Goal: Transaction & Acquisition: Purchase product/service

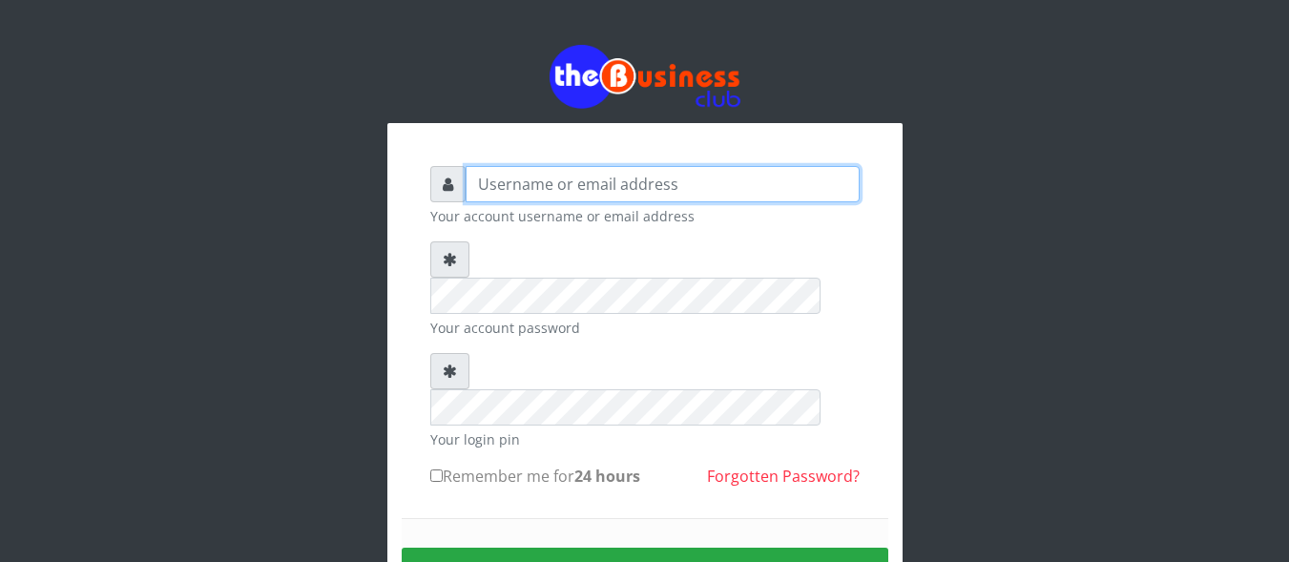
click at [512, 189] on input "text" at bounding box center [663, 184] width 394 height 36
type input "DanBig"
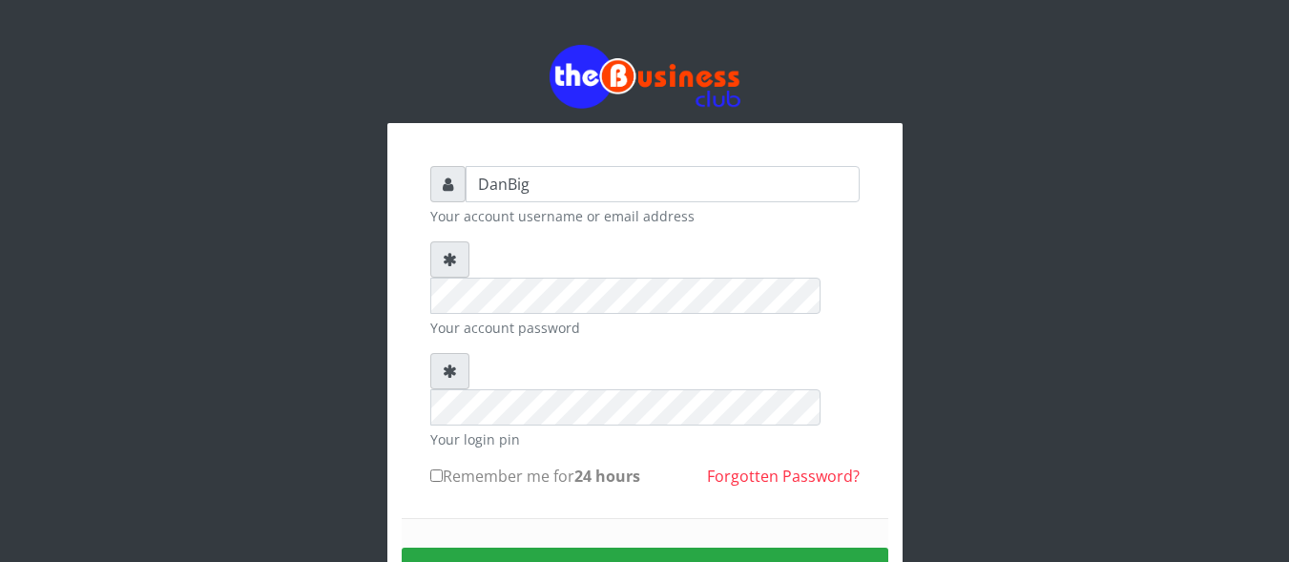
click at [520, 355] on div "Your login pin" at bounding box center [644, 401] width 429 height 96
click at [554, 548] on button "Sign in" at bounding box center [645, 572] width 487 height 49
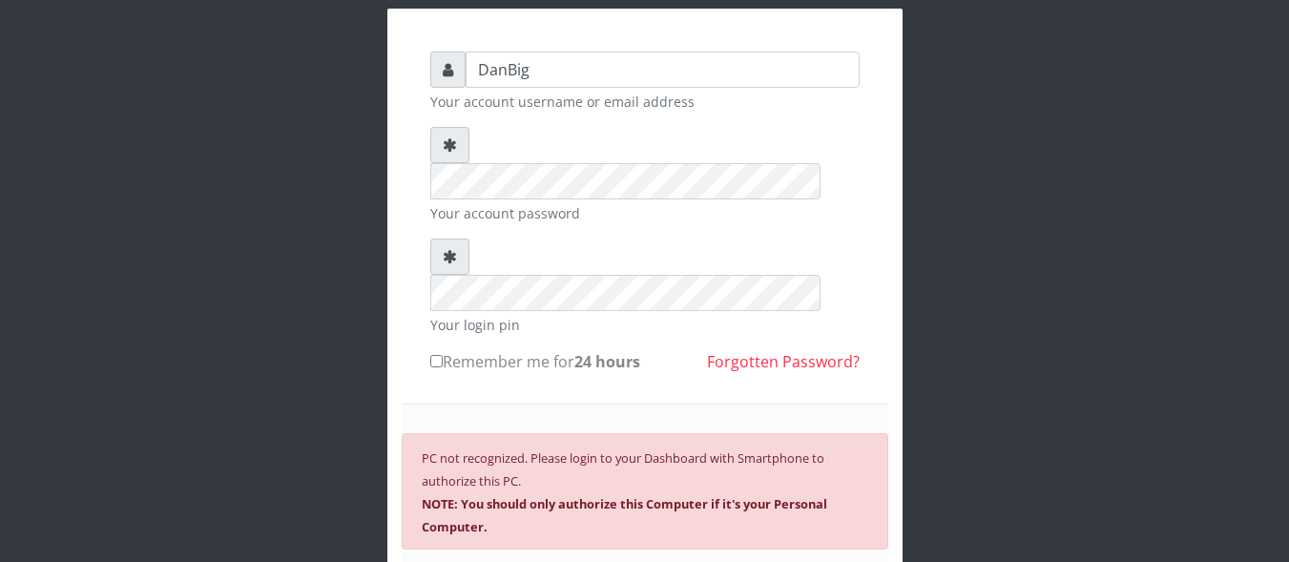
scroll to position [153, 0]
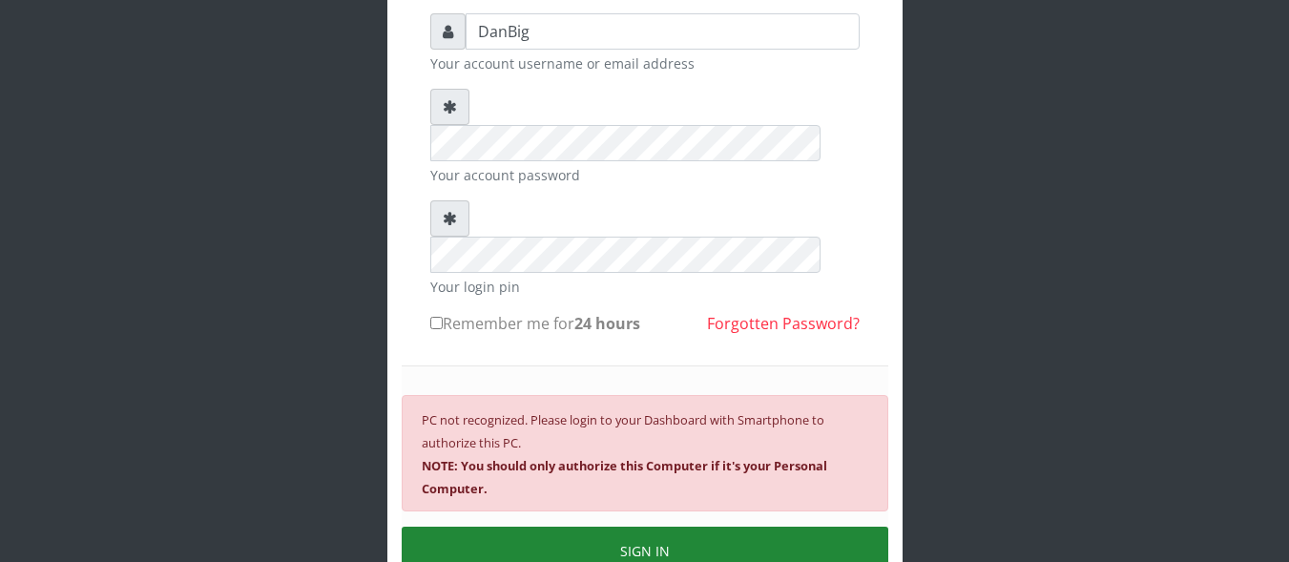
click at [773, 527] on button "SIGN IN" at bounding box center [645, 551] width 487 height 49
click at [611, 527] on button "SIGN IN" at bounding box center [645, 551] width 487 height 49
click at [604, 527] on button "SIGN IN" at bounding box center [645, 551] width 487 height 49
click at [601, 527] on button "SIGN IN" at bounding box center [645, 551] width 487 height 49
click at [454, 527] on button "SIGN IN" at bounding box center [645, 551] width 487 height 49
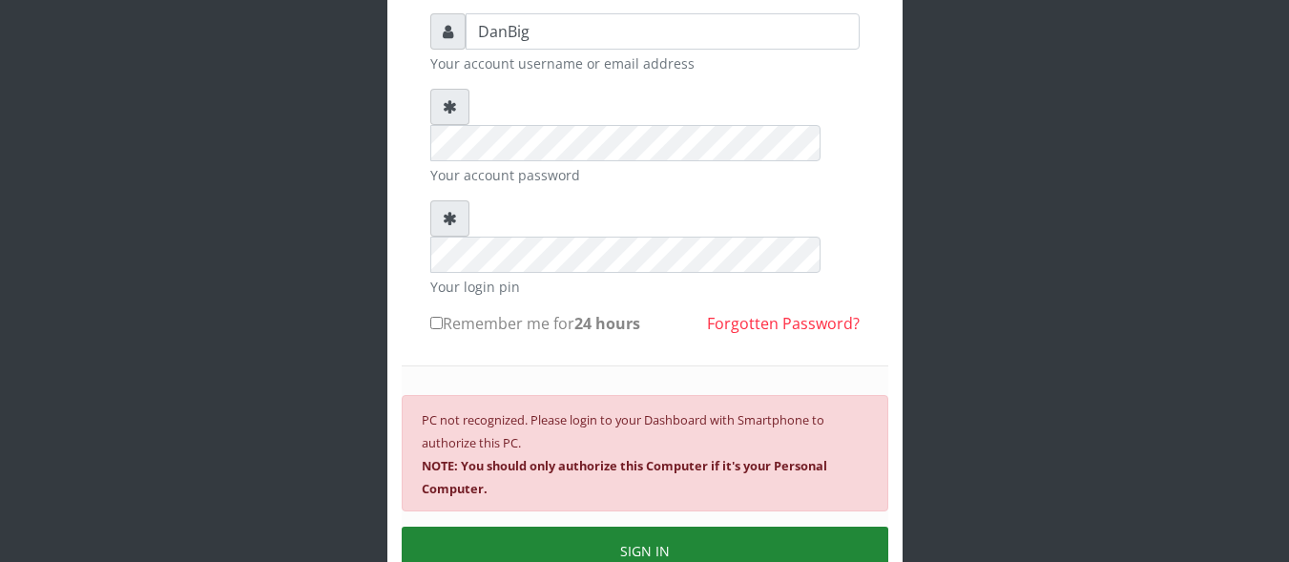
click at [603, 527] on button "SIGN IN" at bounding box center [645, 551] width 487 height 49
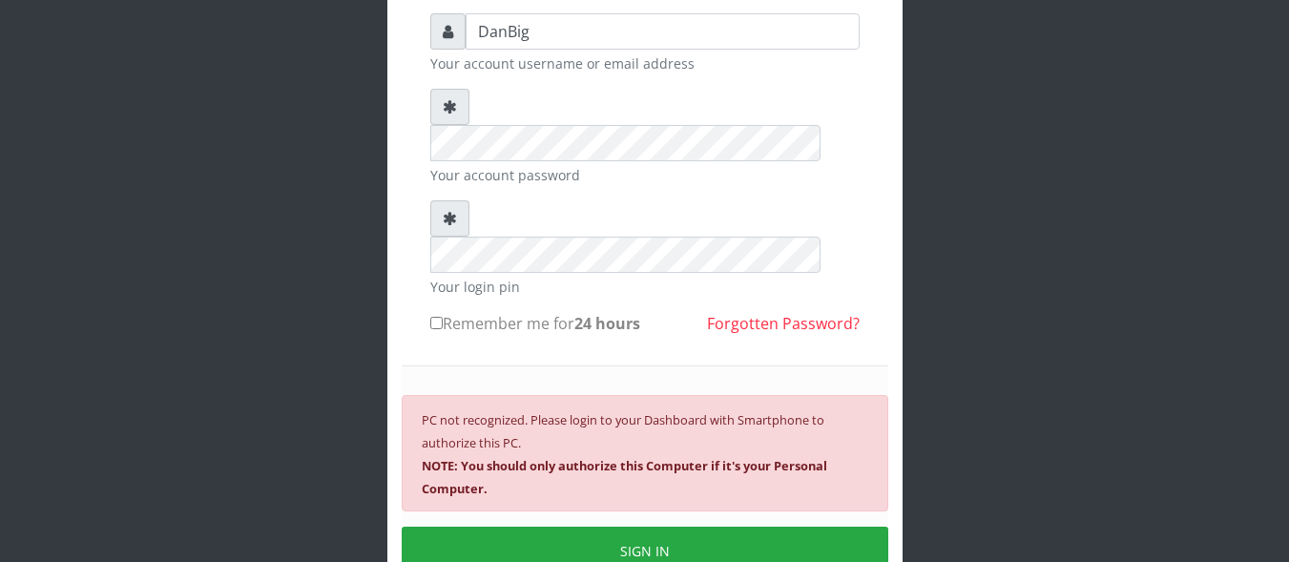
click at [444, 114] on icon at bounding box center [450, 106] width 14 height 15
click at [445, 114] on icon at bounding box center [450, 106] width 14 height 15
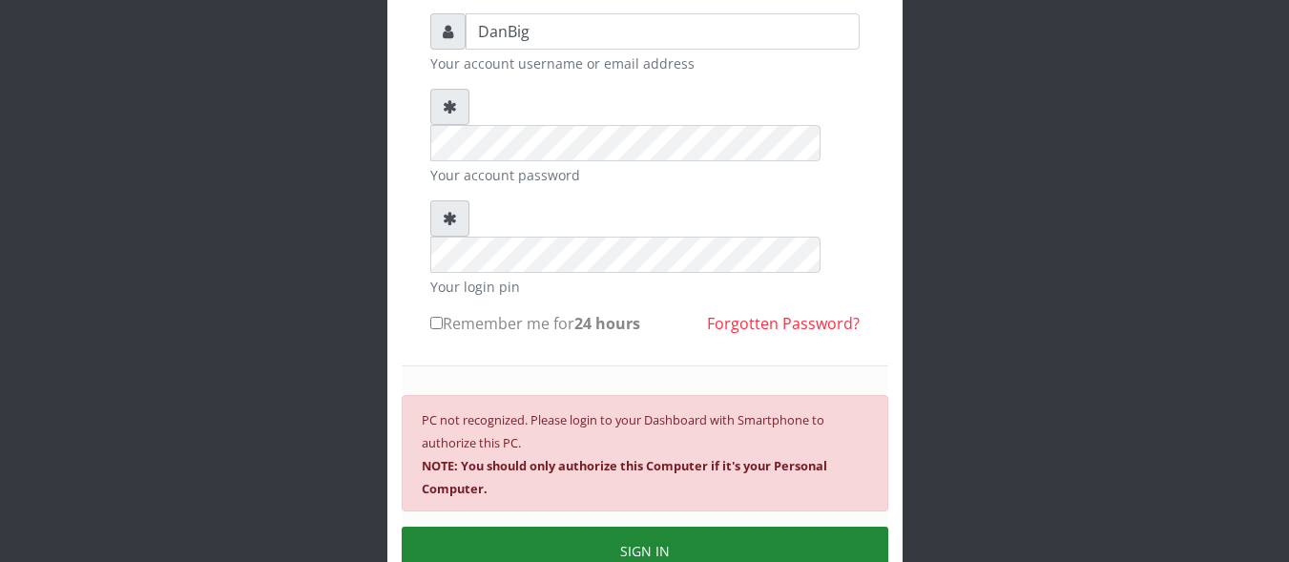
click at [615, 527] on button "SIGN IN" at bounding box center [645, 551] width 487 height 49
click at [553, 527] on button "SIGN IN" at bounding box center [645, 551] width 487 height 49
click at [554, 527] on button "SIGN IN" at bounding box center [645, 551] width 487 height 49
click at [541, 527] on button "SIGN IN" at bounding box center [645, 551] width 487 height 49
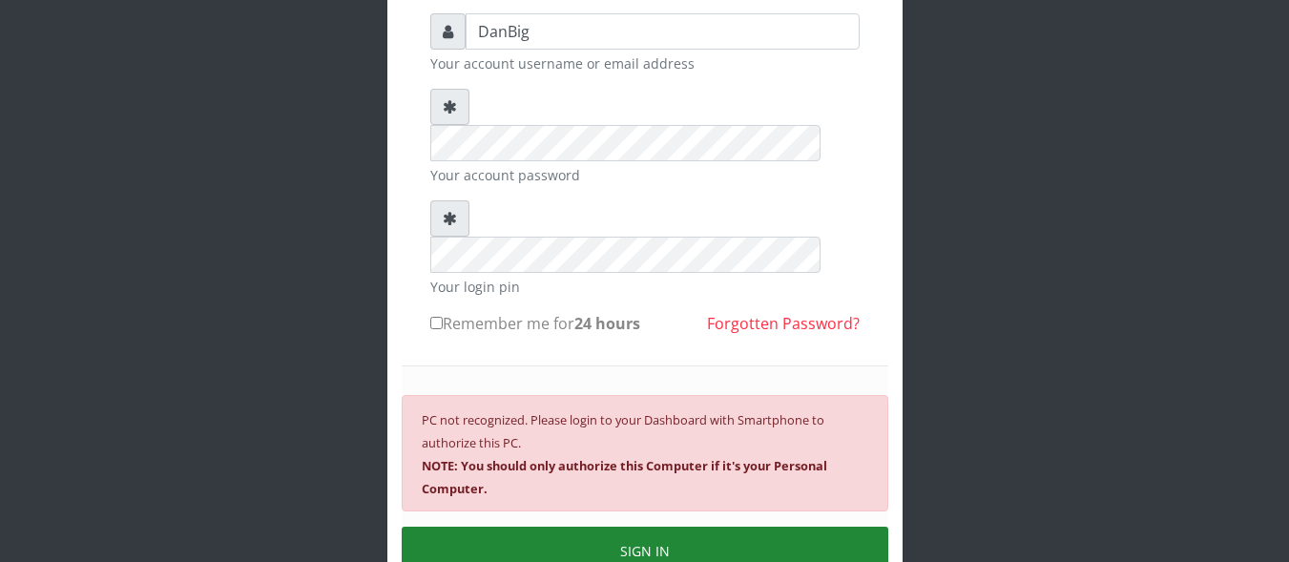
click at [541, 527] on button "SIGN IN" at bounding box center [645, 551] width 487 height 49
click at [774, 527] on button "SIGN IN" at bounding box center [645, 551] width 487 height 49
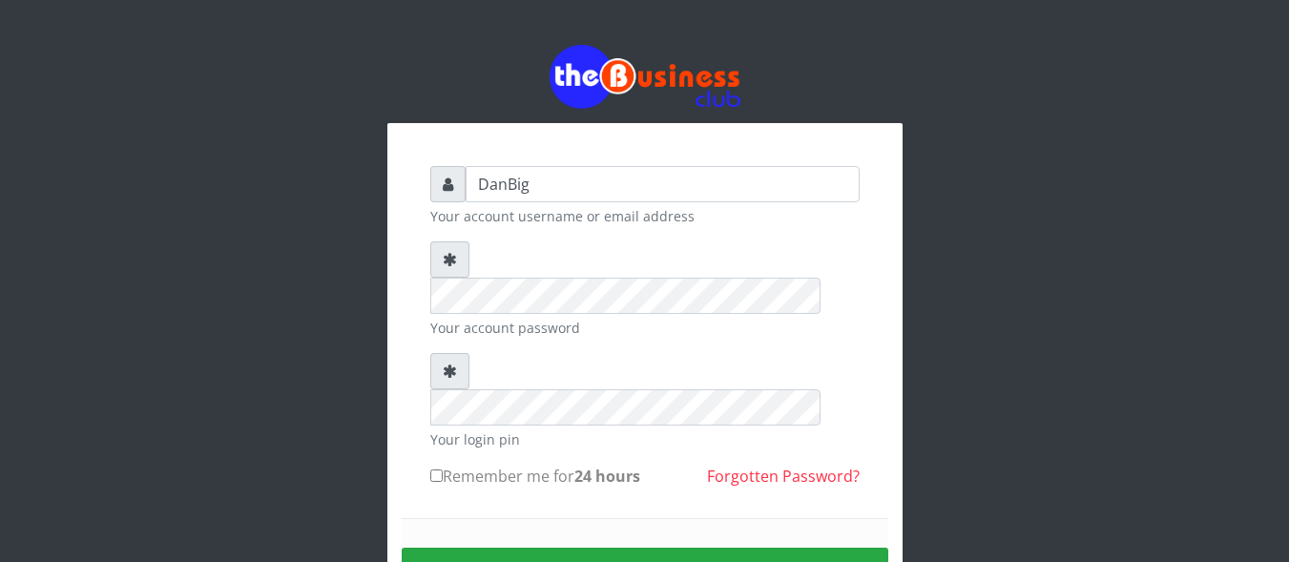
type input "DanBig"
click at [714, 548] on button "Sign in" at bounding box center [645, 572] width 487 height 49
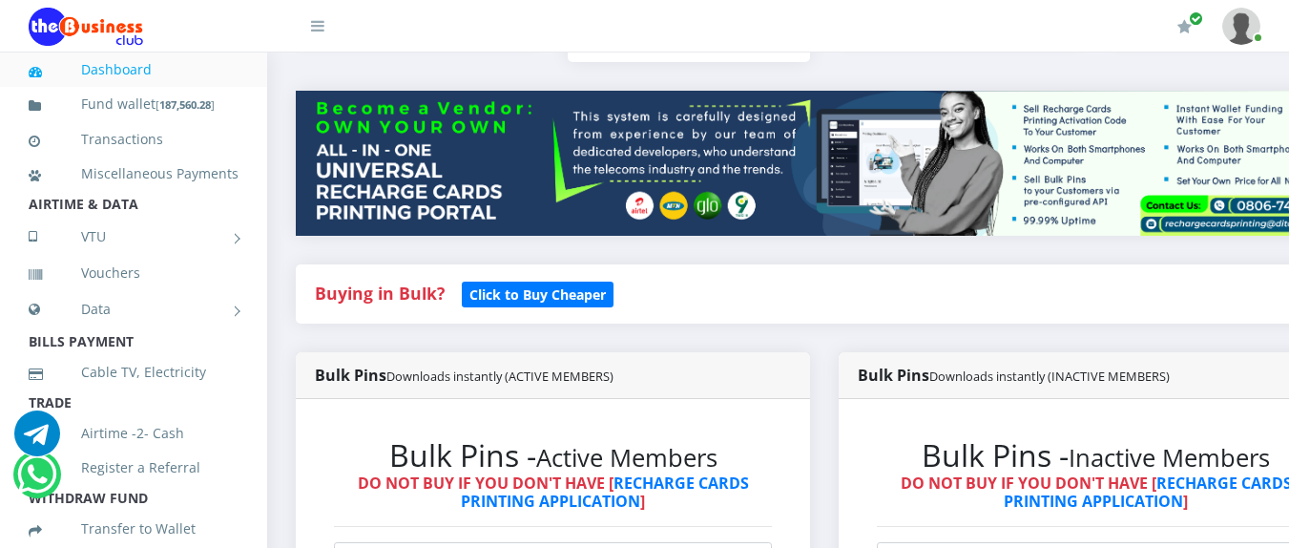
scroll to position [229, 0]
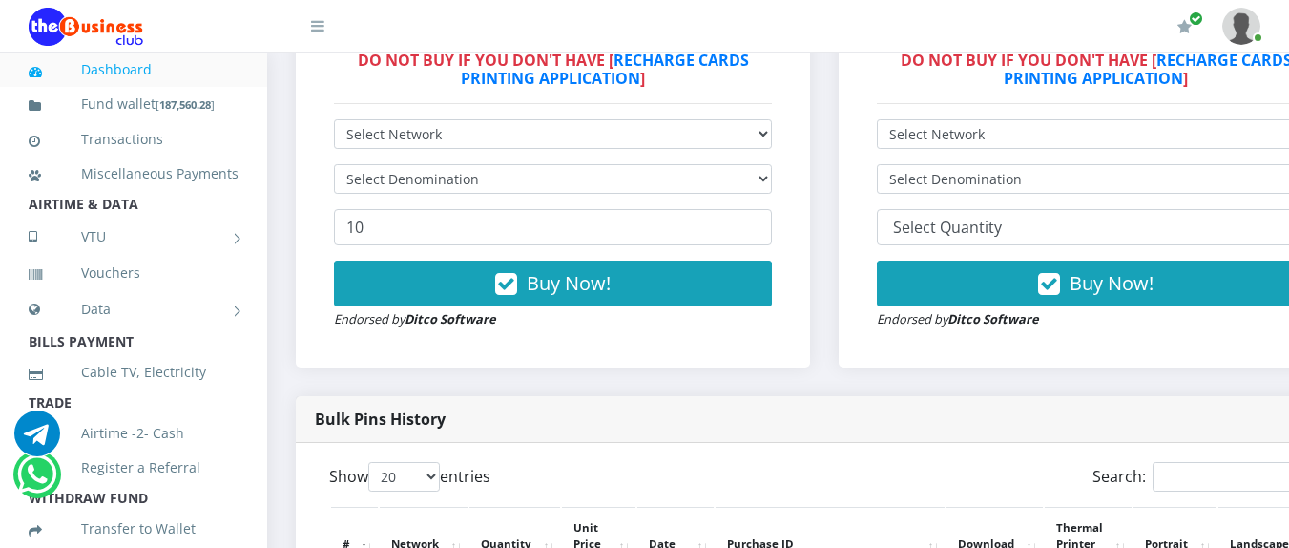
scroll to position [636, 0]
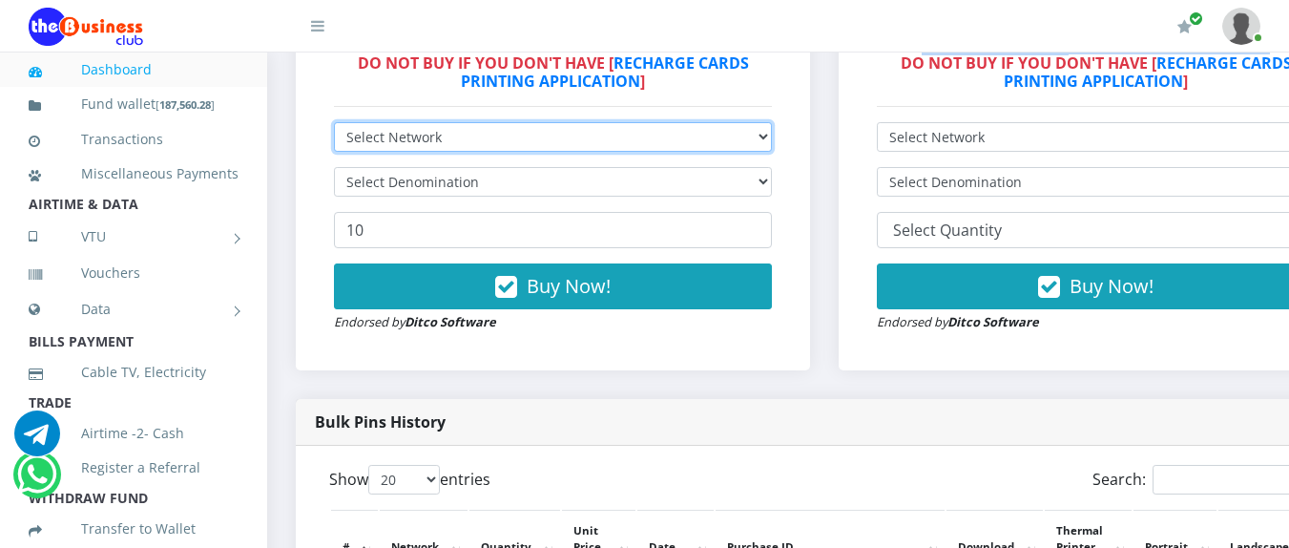
click at [734, 143] on select "Select Network MTN Globacom 9Mobile Airtel" at bounding box center [553, 137] width 438 height 30
select select "MTN"
click at [334, 126] on select "Select Network MTN Globacom 9Mobile Airtel" at bounding box center [553, 137] width 438 height 30
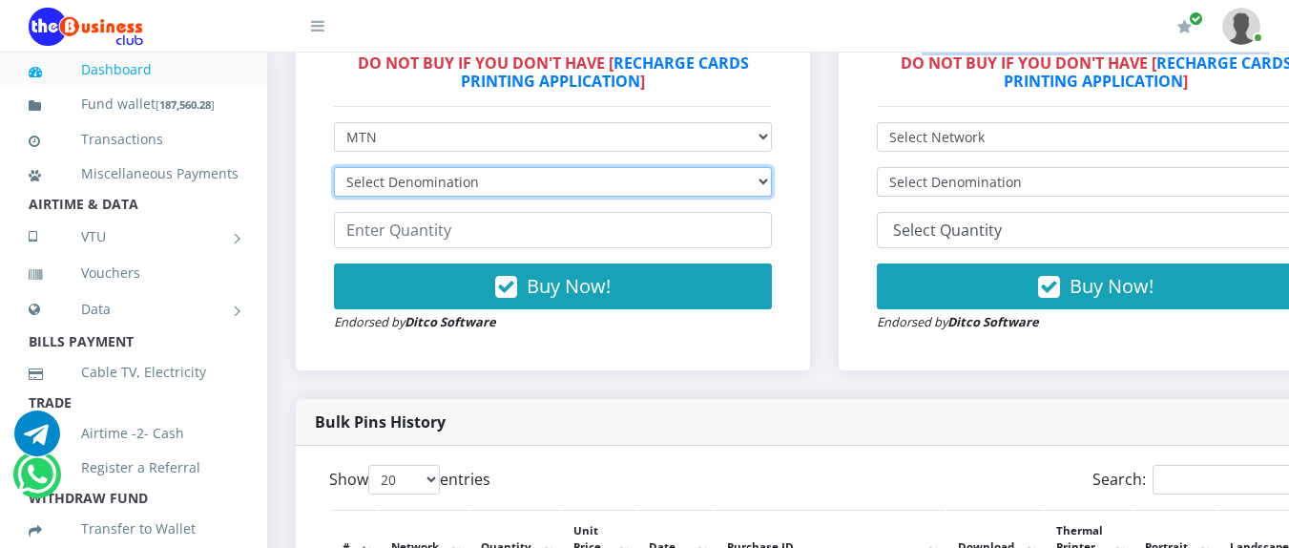
click at [595, 193] on select "Select Denomination MTN NGN100 - ₦96.94 MTN NGN200 - ₦193.88 MTN NGN400 - ₦387.…" at bounding box center [553, 182] width 438 height 30
select select "96.94-100"
click at [334, 171] on select "Select Denomination MTN NGN100 - ₦96.94 MTN NGN200 - ₦193.88 MTN NGN400 - ₦387.…" at bounding box center [553, 182] width 438 height 30
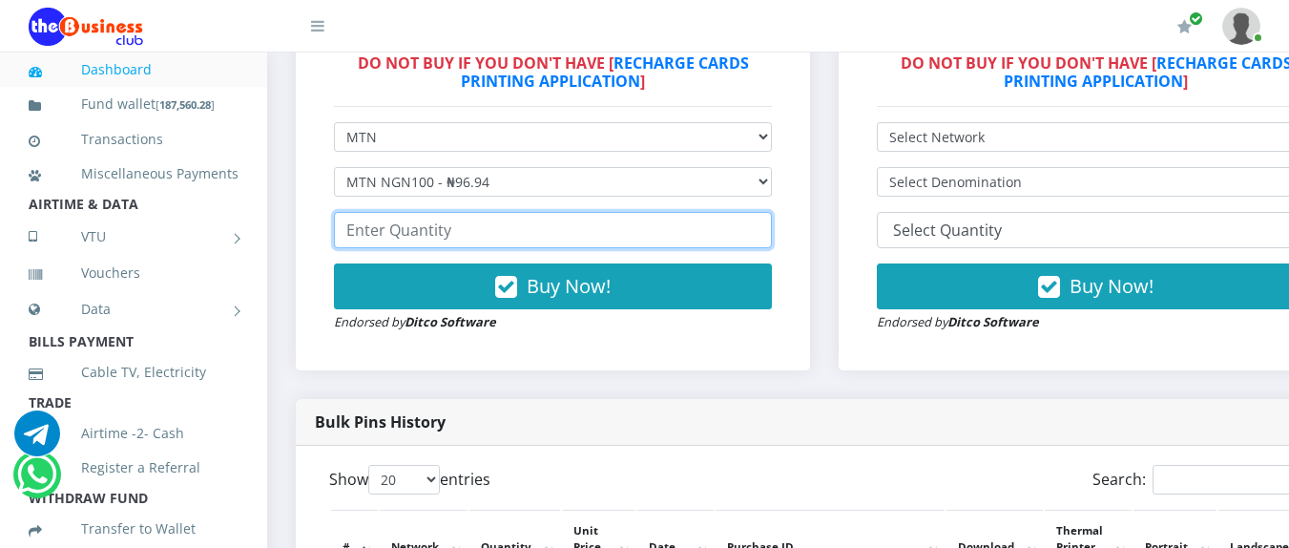
click at [584, 240] on input "number" at bounding box center [553, 230] width 438 height 36
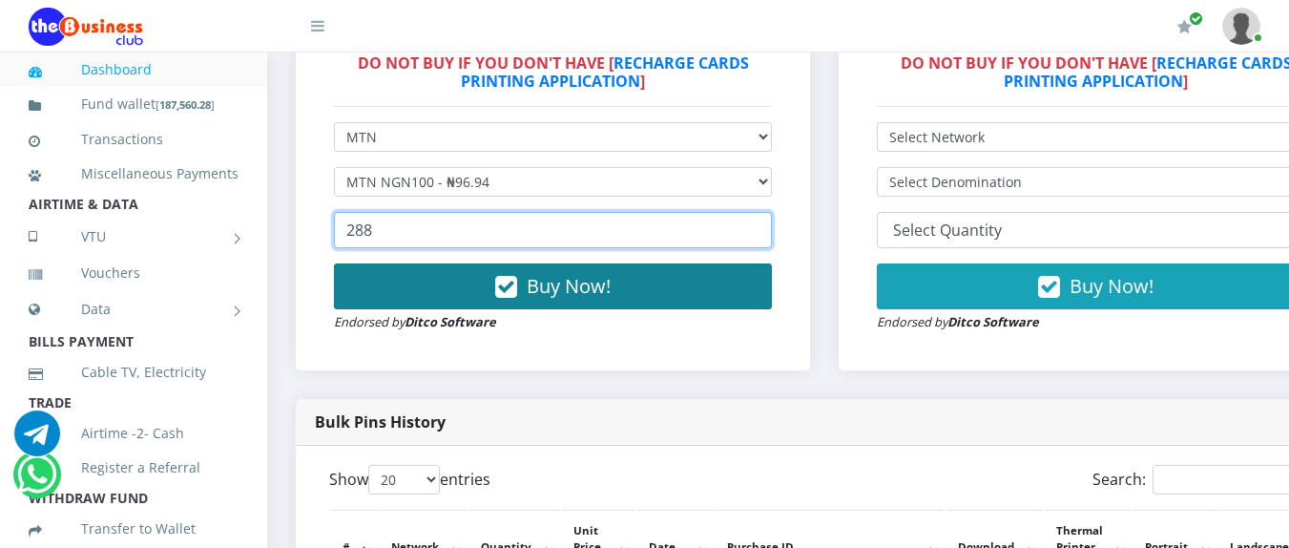
type input "288"
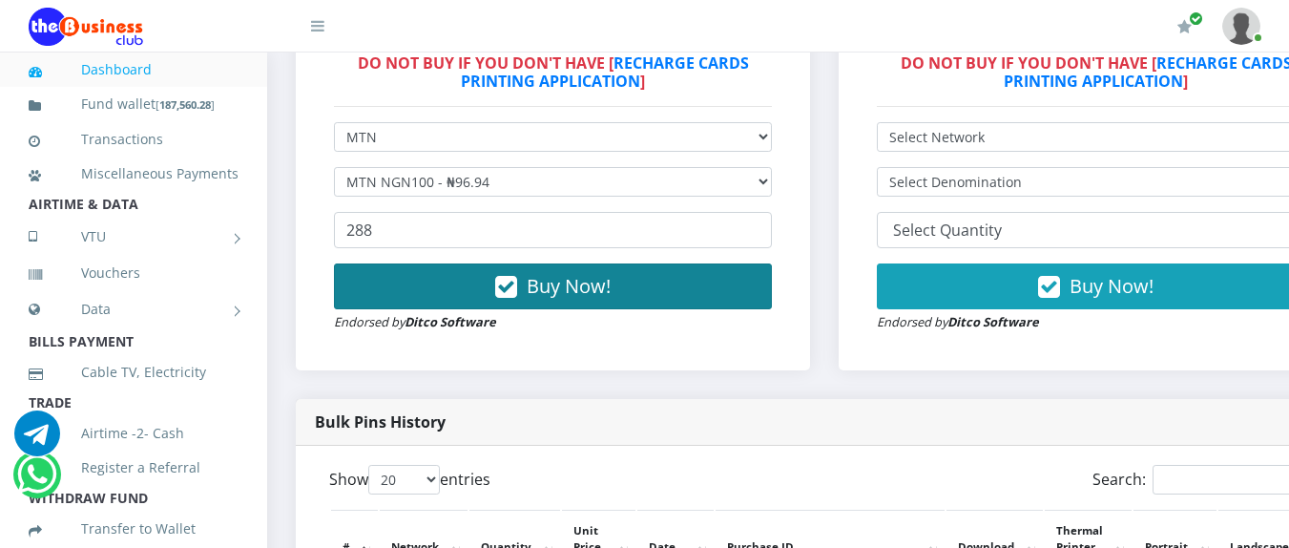
click at [588, 273] on button "Buy Now!" at bounding box center [553, 286] width 438 height 46
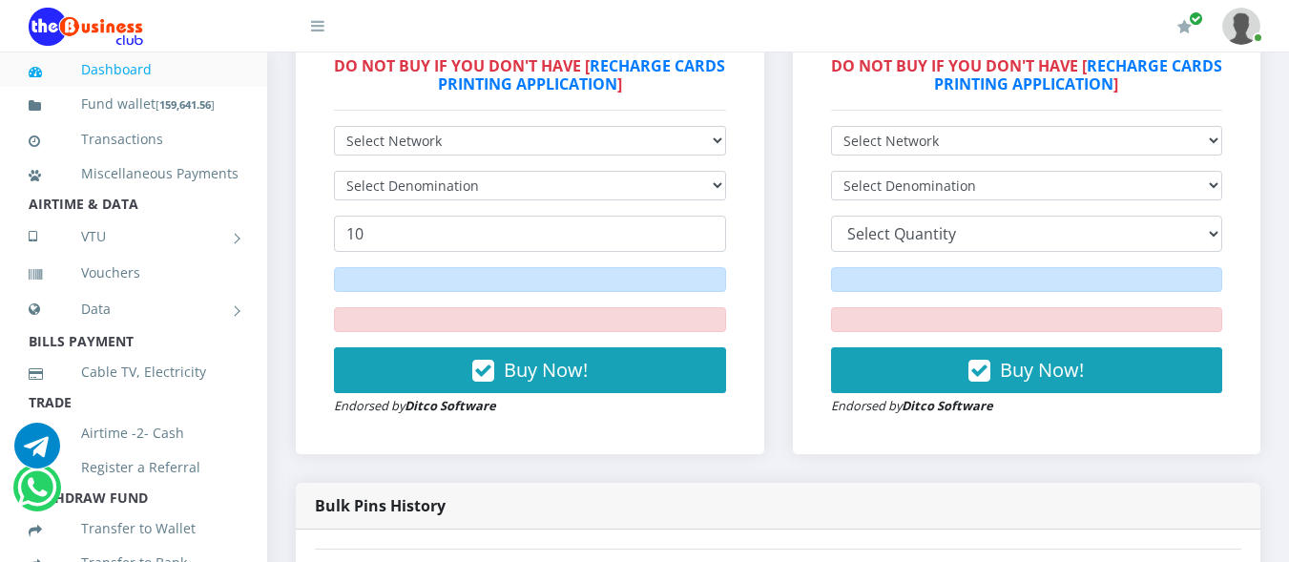
scroll to position [619, 0]
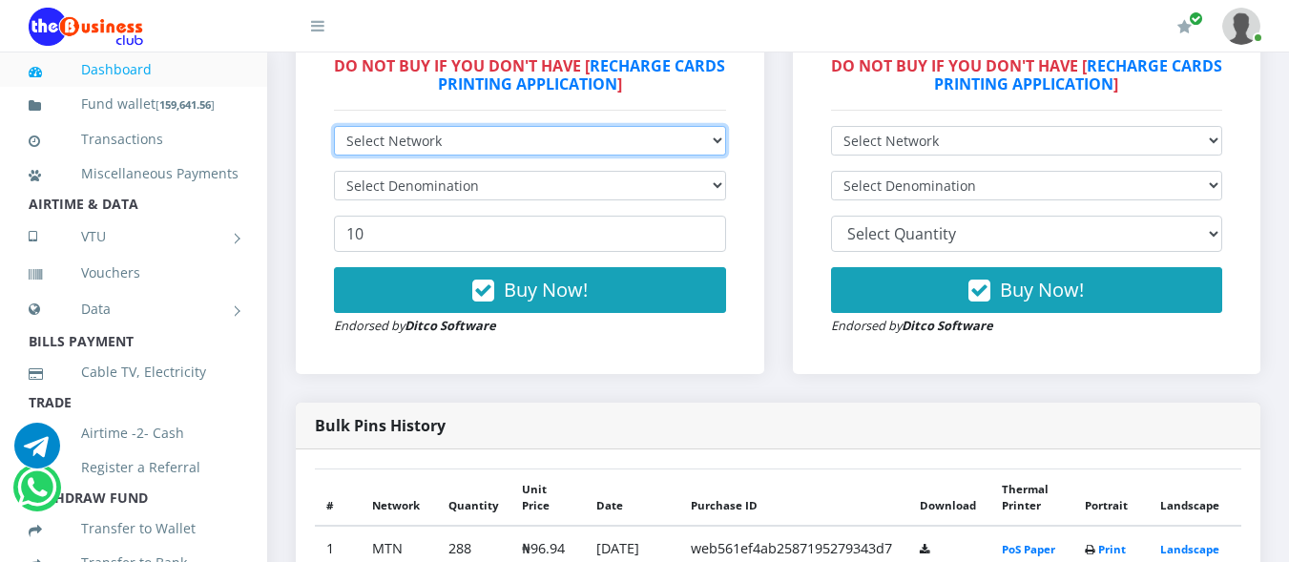
click at [433, 156] on select "Select Network MTN Globacom 9Mobile Airtel" at bounding box center [530, 141] width 392 height 30
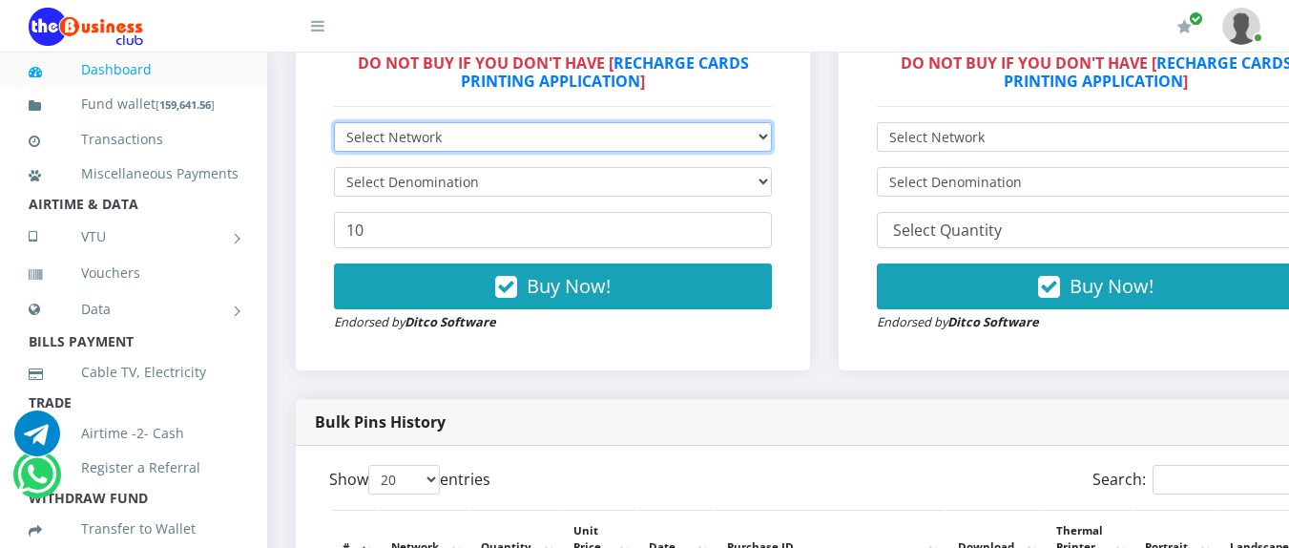
scroll to position [0, 0]
select select "MTN"
click at [334, 126] on select "Select Network MTN Globacom 9Mobile Airtel" at bounding box center [553, 137] width 438 height 30
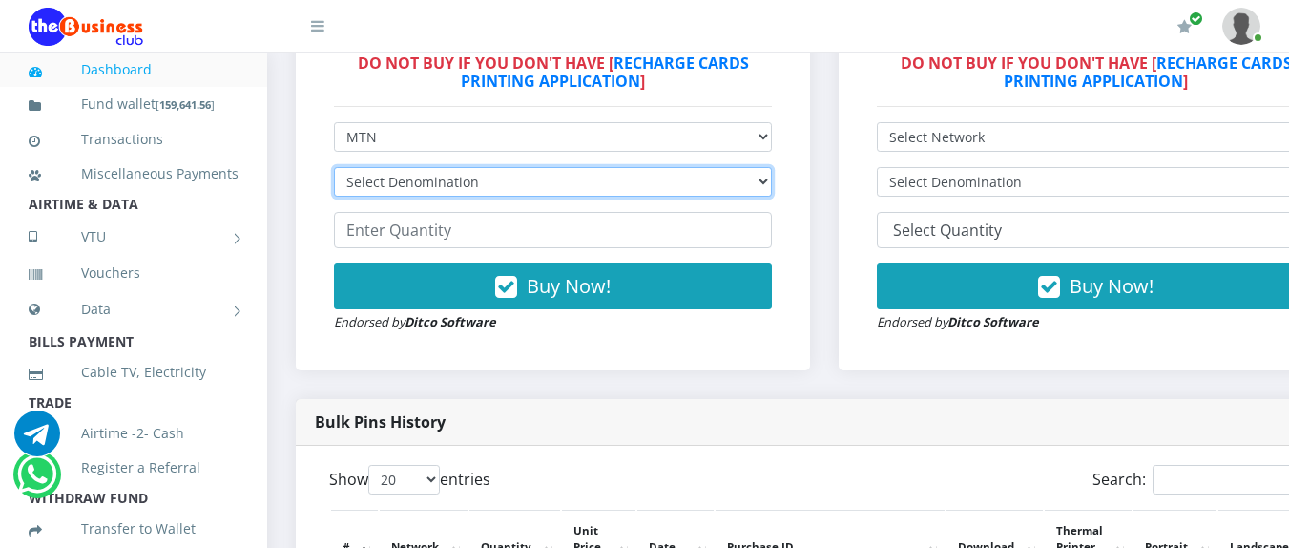
click at [425, 183] on select "Select Denomination MTN NGN100 - ₦96.94 MTN NGN200 - ₦193.88 MTN NGN400 - ₦387.…" at bounding box center [553, 182] width 438 height 30
select select "193.88-200"
click at [334, 171] on select "Select Denomination MTN NGN100 - ₦96.94 MTN NGN200 - ₦193.88 MTN NGN400 - ₦387.…" at bounding box center [553, 182] width 438 height 30
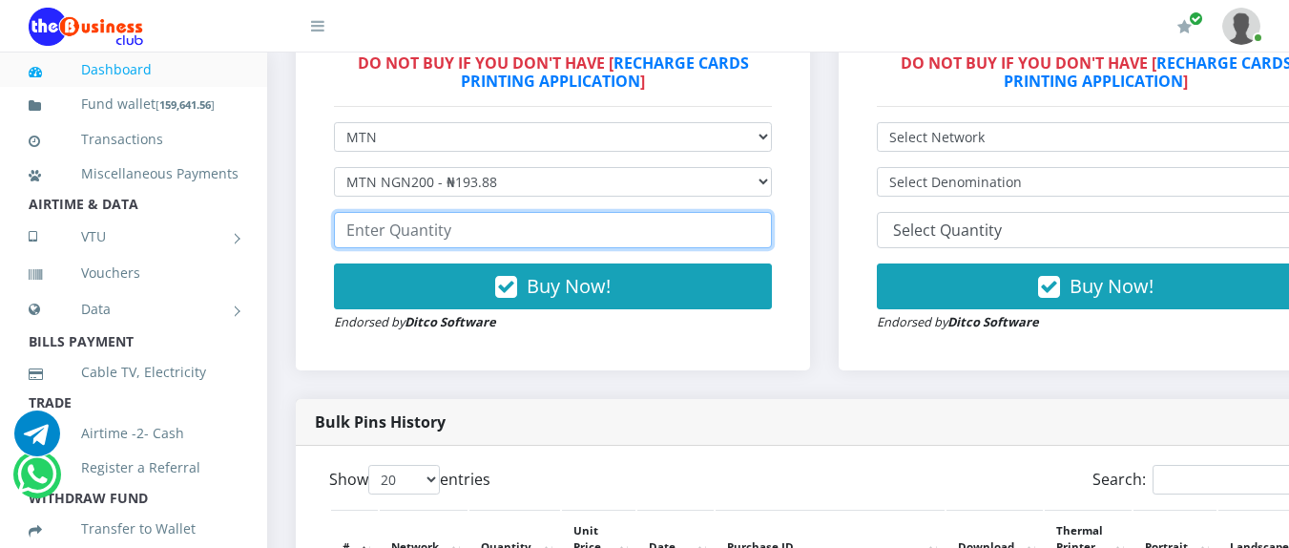
click at [420, 240] on input "number" at bounding box center [553, 230] width 438 height 36
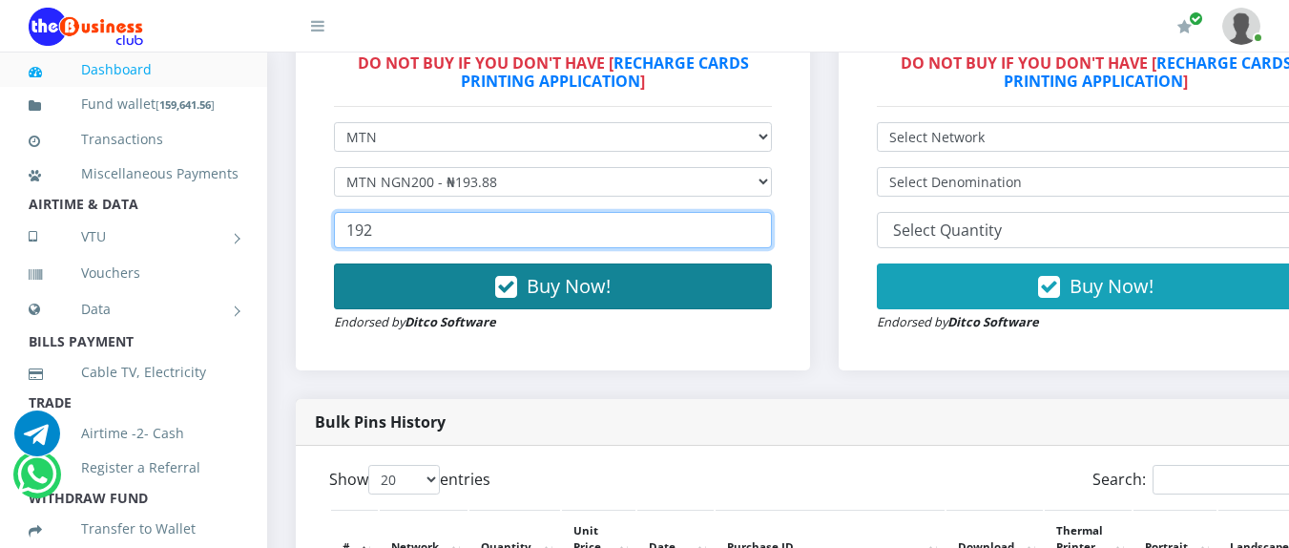
type input "192"
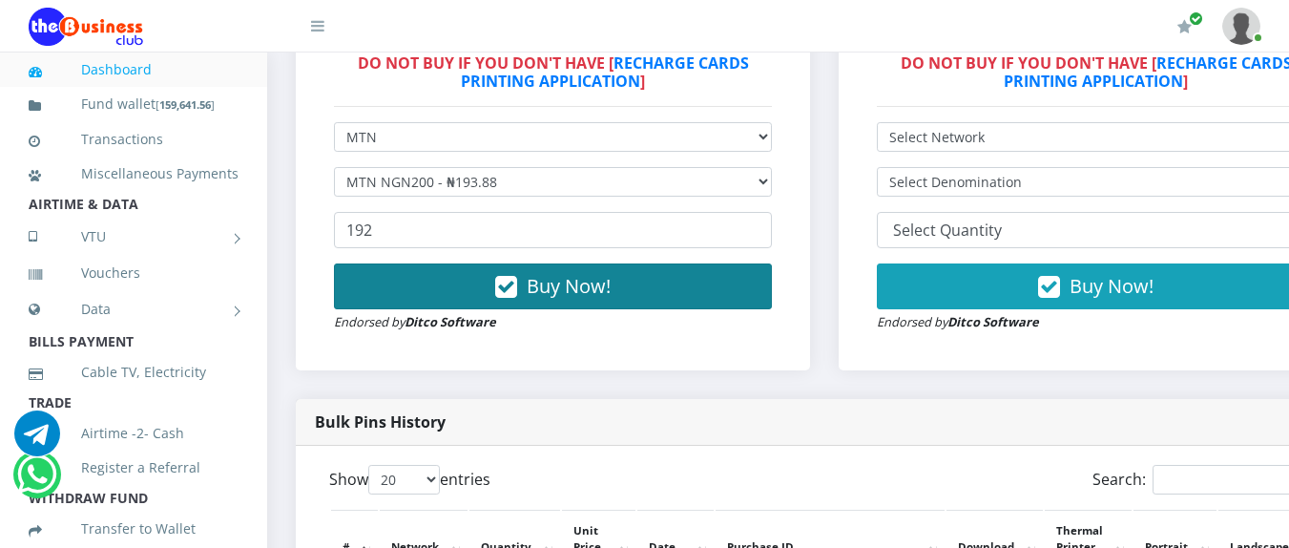
click at [505, 297] on icon "button" at bounding box center [506, 287] width 22 height 19
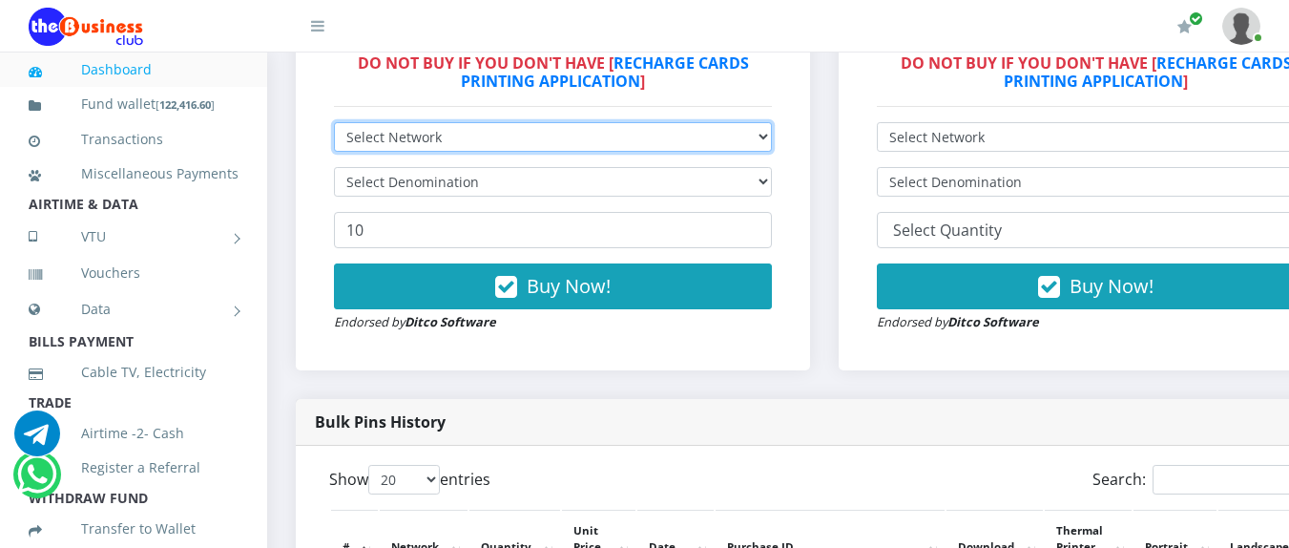
click at [470, 138] on select "Select Network MTN Globacom 9Mobile Airtel" at bounding box center [553, 137] width 438 height 30
select select "Airtel"
click at [334, 126] on select "Select Network MTN Globacom 9Mobile Airtel" at bounding box center [553, 137] width 438 height 30
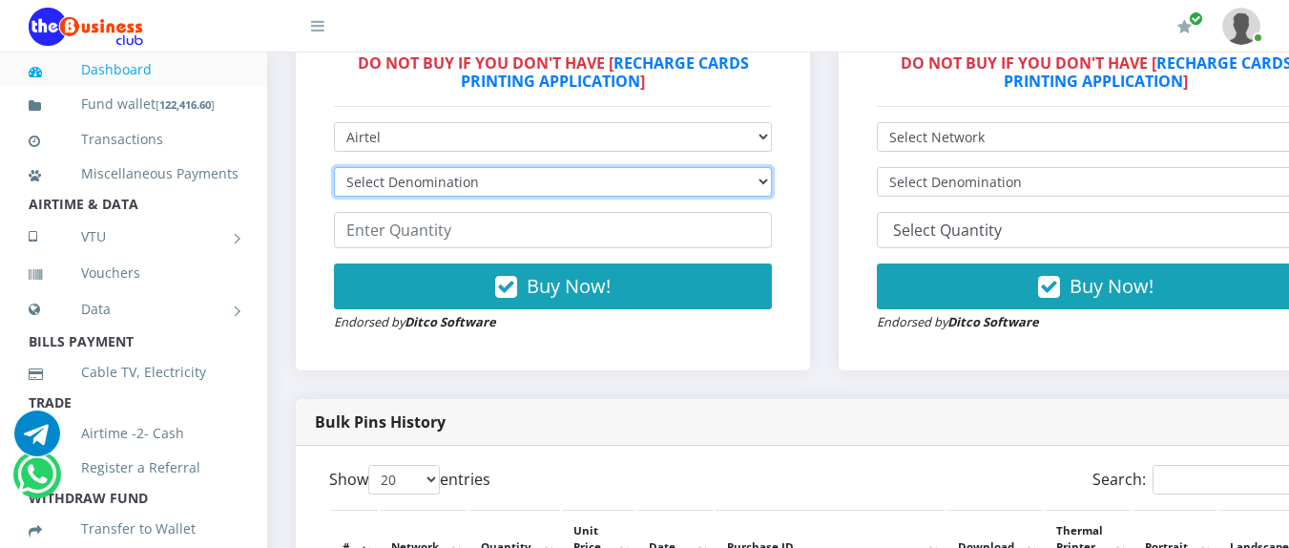
click at [435, 176] on select "Select Denomination Airtel NGN100 - ₦96.36 Airtel NGN200 - ₦192.72 Airtel NGN50…" at bounding box center [553, 182] width 438 height 30
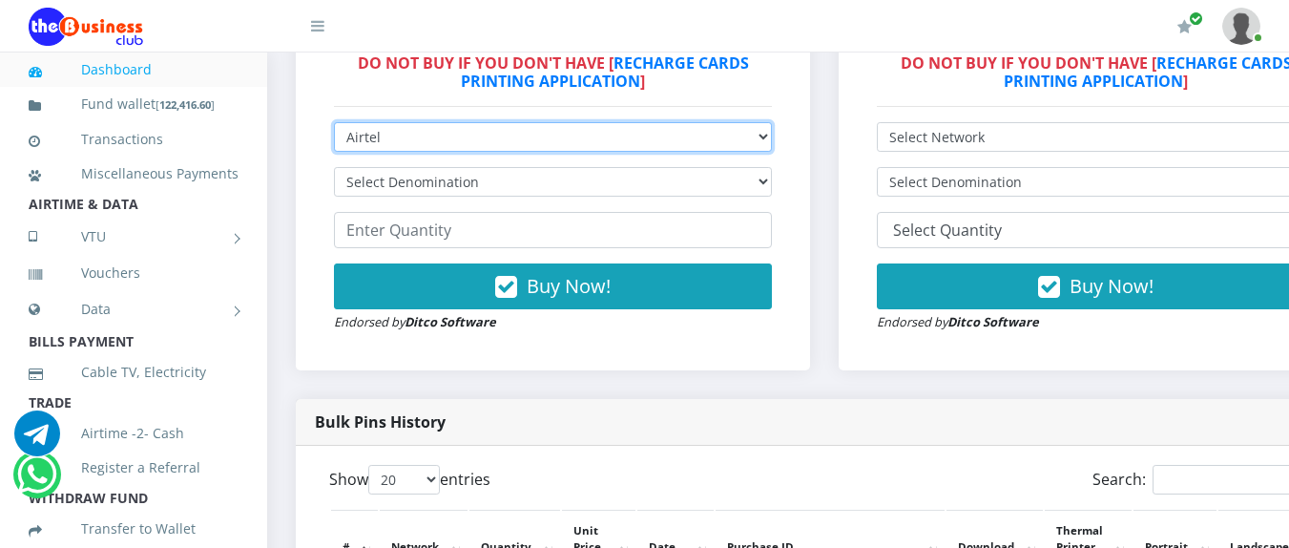
click at [426, 142] on select "Select Network MTN Globacom 9Mobile Airtel" at bounding box center [553, 137] width 438 height 30
select select "MTN"
click at [334, 126] on select "Select Network MTN Globacom 9Mobile Airtel" at bounding box center [553, 137] width 438 height 30
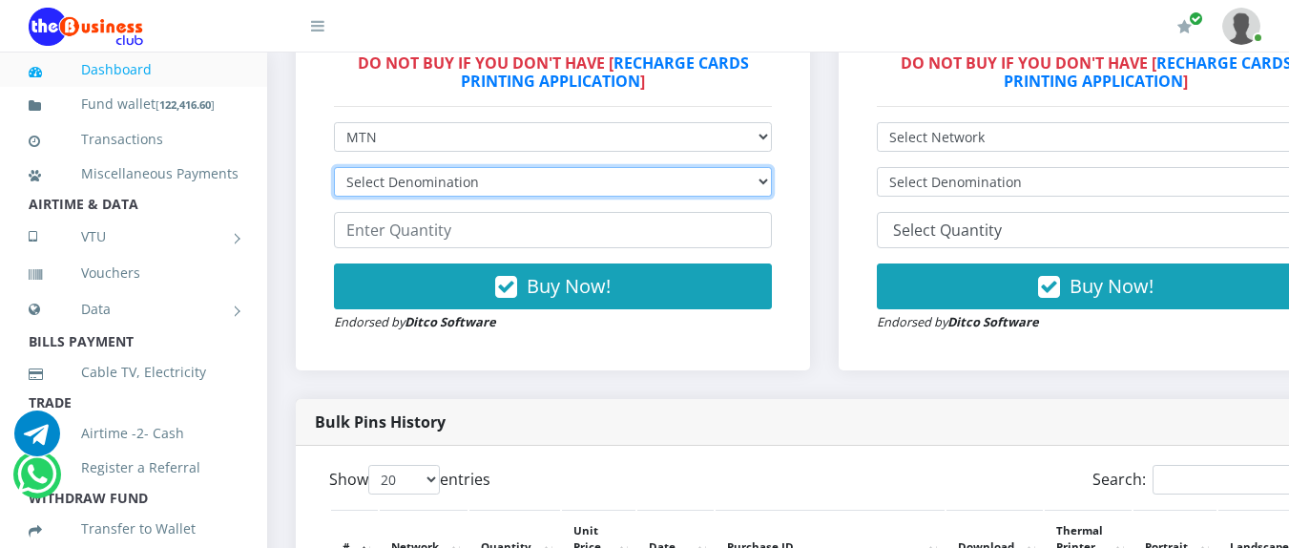
click at [419, 179] on select "Select Denomination MTN NGN100 - ₦96.94 MTN NGN200 - ₦193.88 MTN NGN400 - ₦387.…" at bounding box center [553, 182] width 438 height 30
select select "484.7-500"
click at [334, 171] on select "Select Denomination MTN NGN100 - ₦96.94 MTN NGN200 - ₦193.88 MTN NGN400 - ₦387.…" at bounding box center [553, 182] width 438 height 30
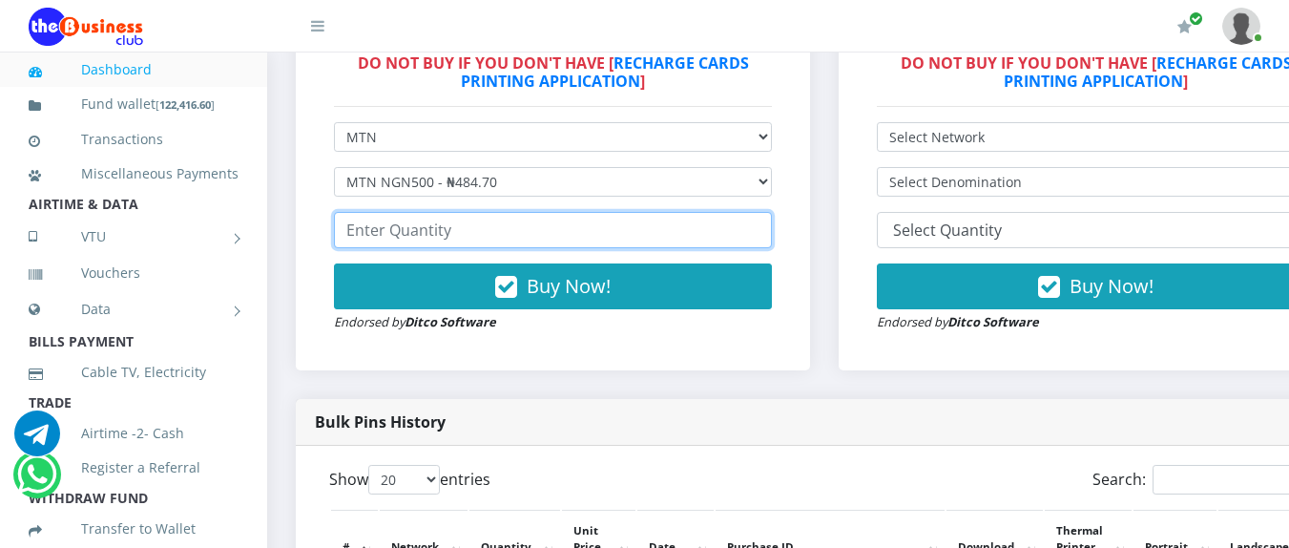
click at [455, 245] on input "number" at bounding box center [553, 230] width 438 height 36
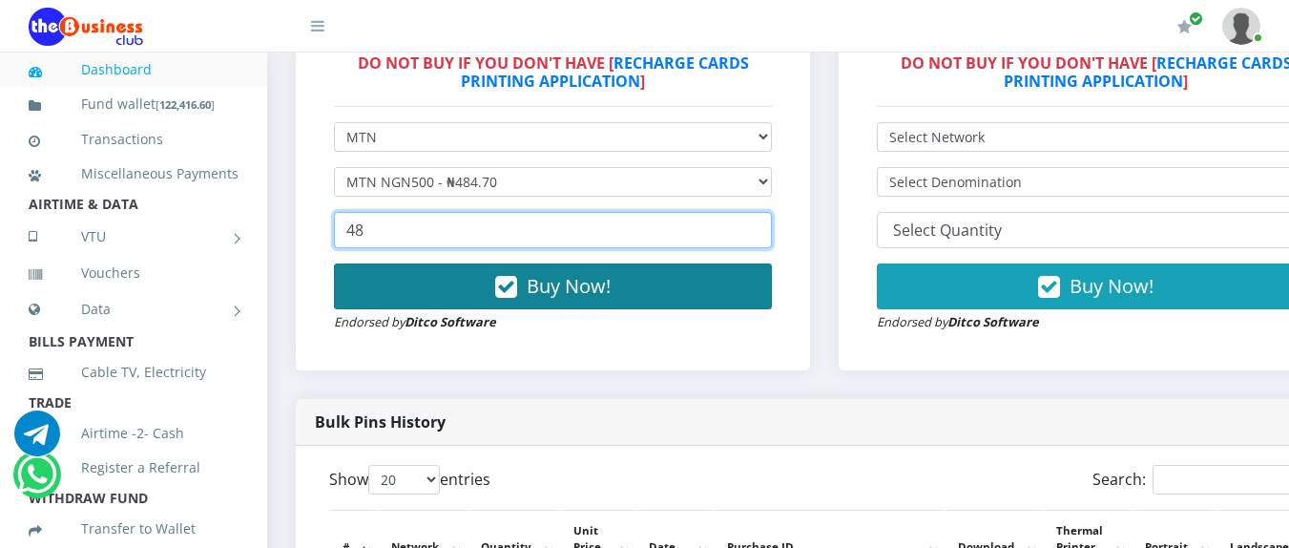
type input "48"
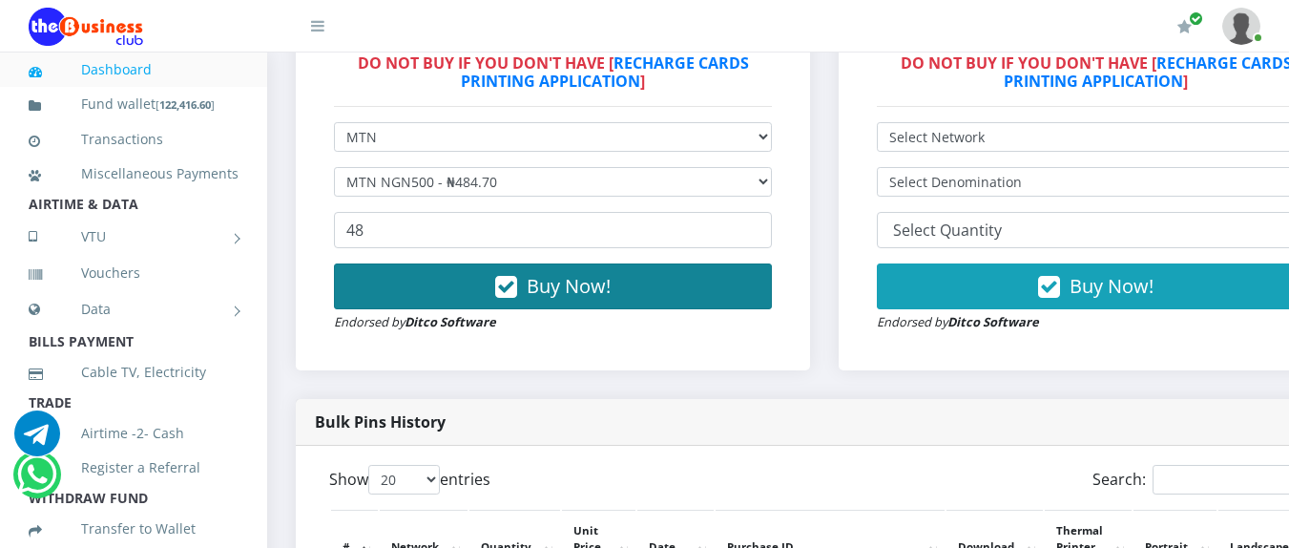
click at [496, 285] on button "Buy Now!" at bounding box center [553, 286] width 438 height 46
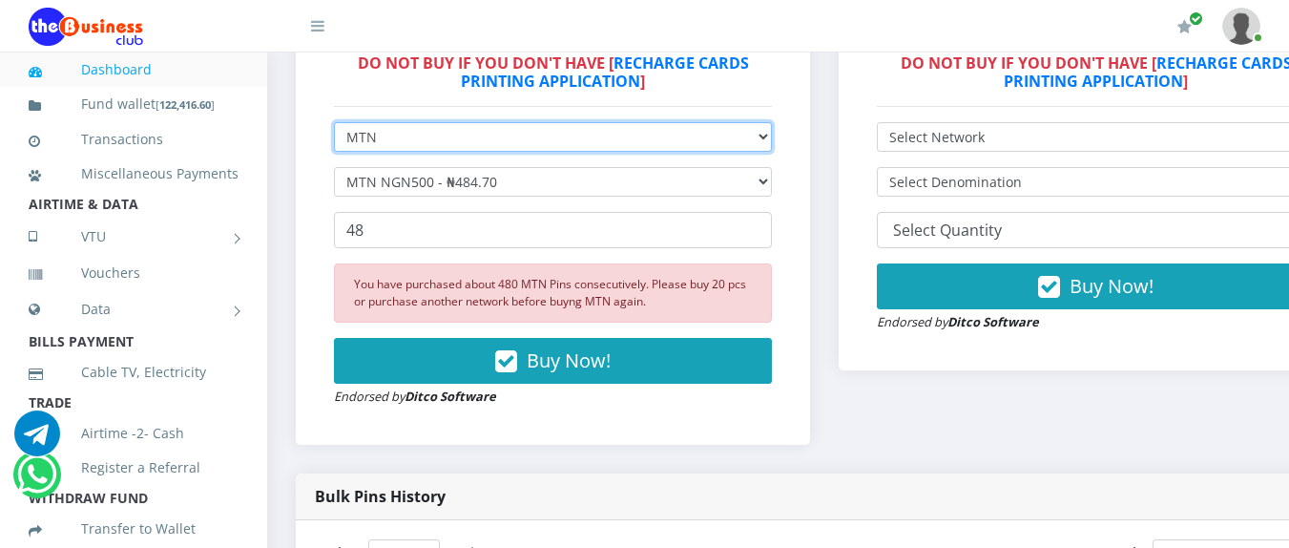
click at [456, 136] on select "Select Network MTN Globacom 9Mobile Airtel" at bounding box center [553, 137] width 438 height 30
select select "Airtel"
click at [334, 126] on select "Select Network MTN Globacom 9Mobile Airtel" at bounding box center [553, 137] width 438 height 30
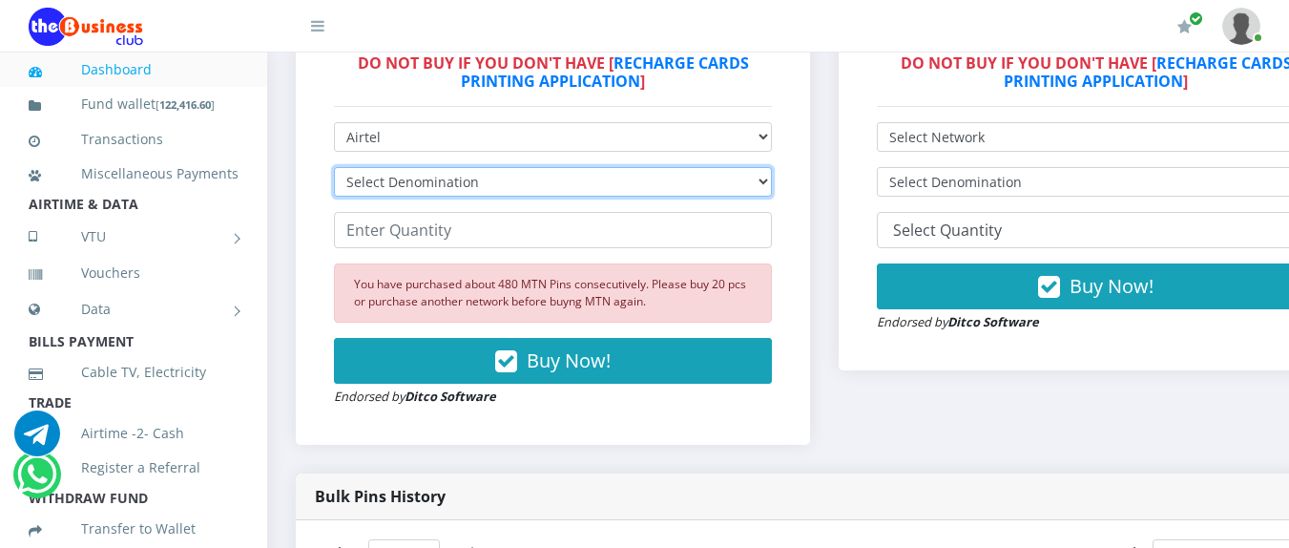
click at [432, 185] on select "Select Denomination Airtel NGN100 - ₦96.36 Airtel NGN200 - ₦192.72 Airtel NGN50…" at bounding box center [553, 182] width 438 height 30
select select "96.36-100"
click at [334, 171] on select "Select Denomination Airtel NGN100 - ₦96.36 Airtel NGN200 - ₦192.72 Airtel NGN50…" at bounding box center [553, 182] width 438 height 30
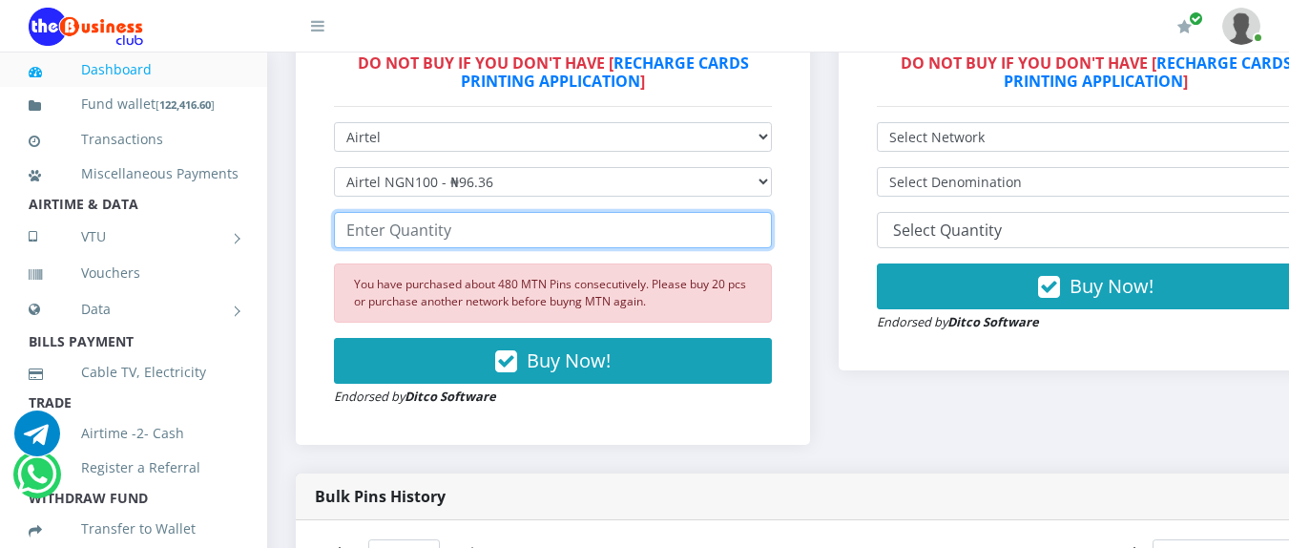
click at [428, 229] on input "number" at bounding box center [553, 230] width 438 height 36
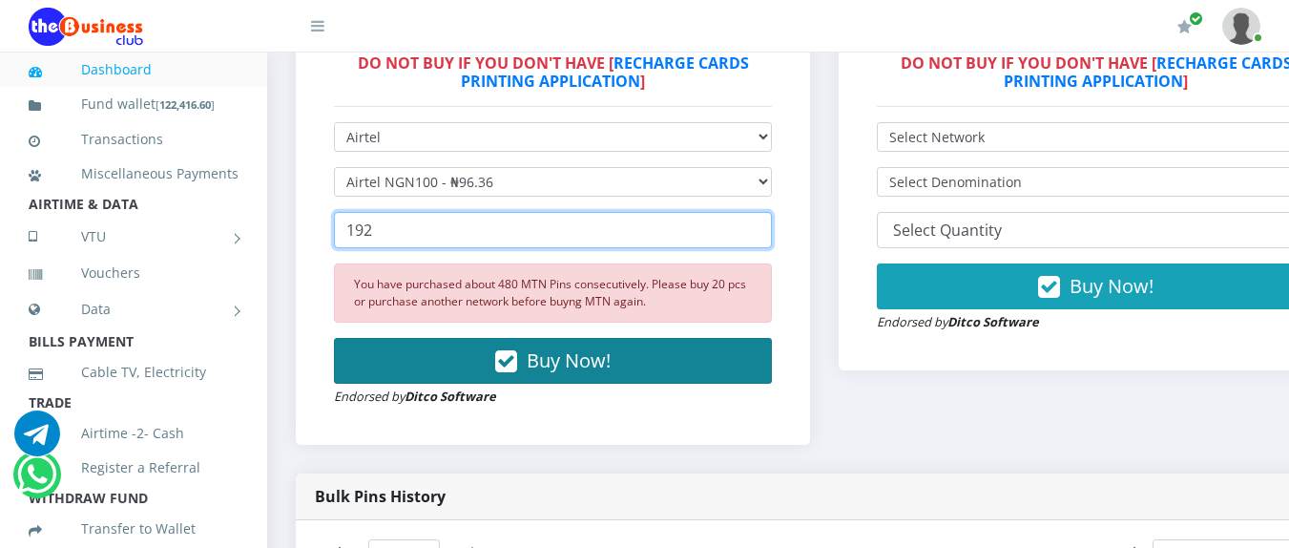
type input "192"
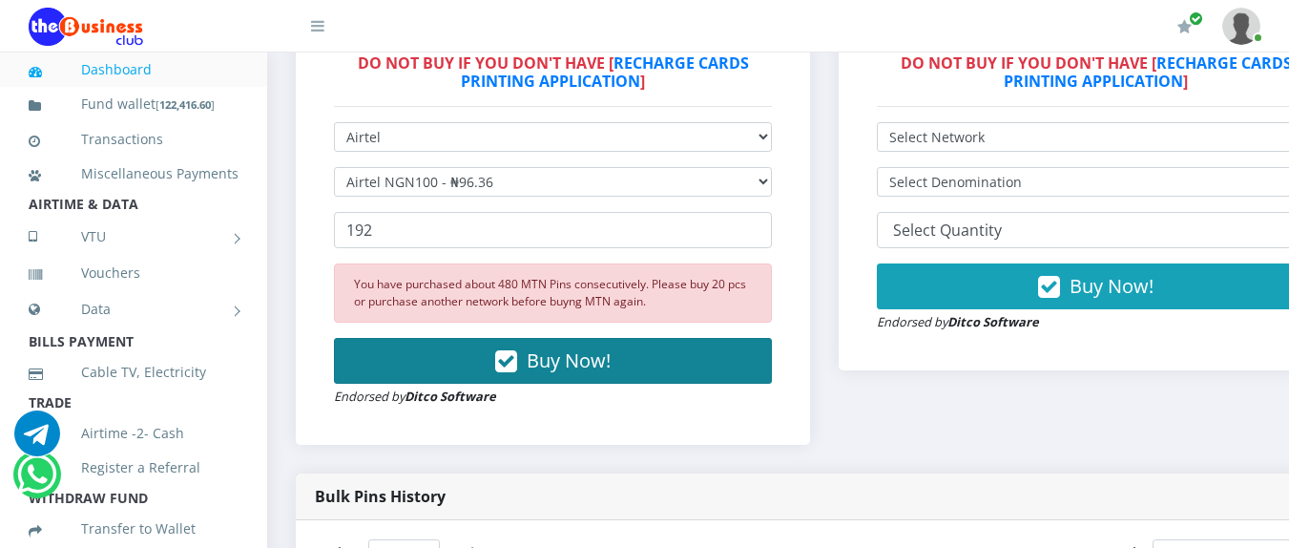
click at [512, 350] on button "Buy Now!" at bounding box center [553, 361] width 438 height 46
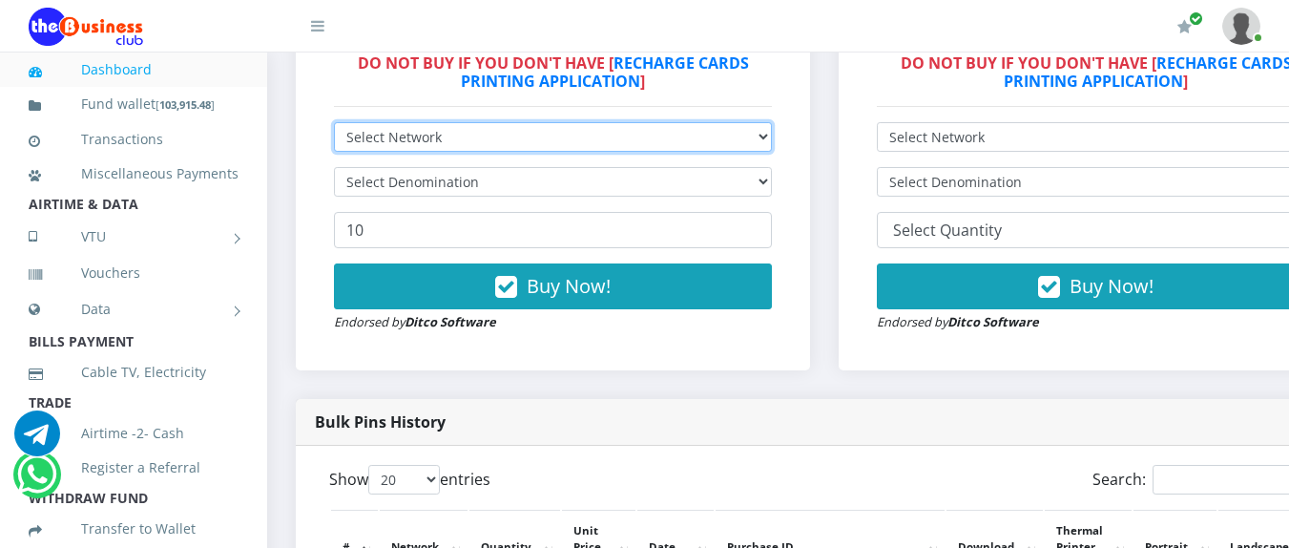
click at [592, 144] on select "Select Network MTN Globacom 9Mobile Airtel" at bounding box center [553, 137] width 438 height 30
select select "Airtel"
click at [334, 126] on select "Select Network MTN Globacom 9Mobile Airtel" at bounding box center [553, 137] width 438 height 30
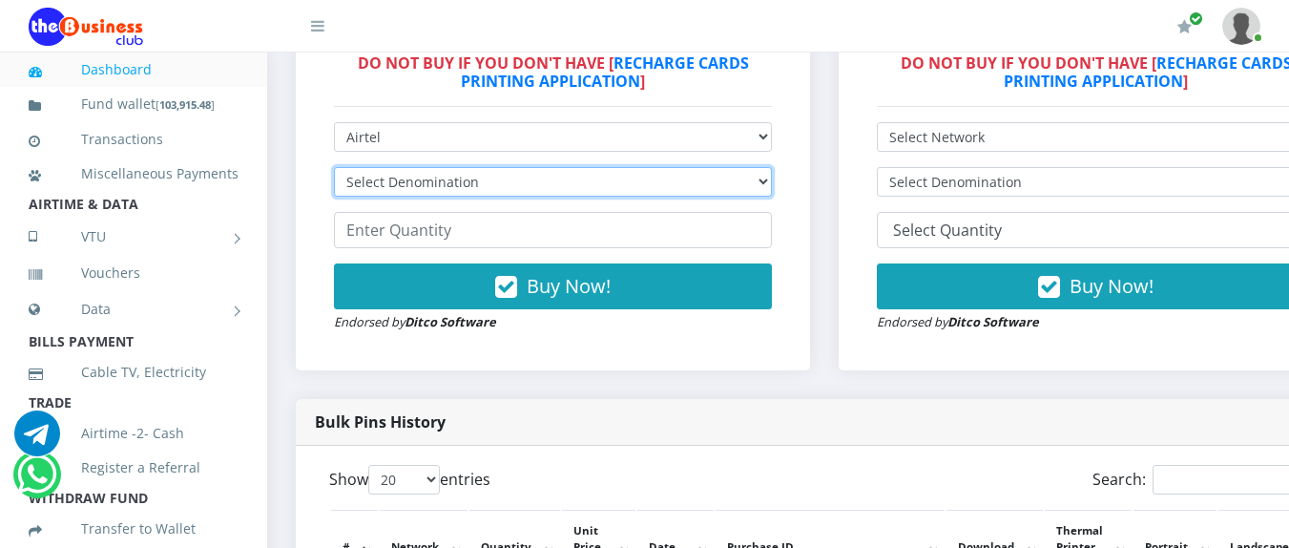
click at [502, 172] on select "Select Denomination Airtel NGN100 - ₦96.36 Airtel NGN200 - ₦192.72 Airtel NGN50…" at bounding box center [553, 182] width 438 height 30
select select "192.72-200"
click at [334, 171] on select "Select Denomination Airtel NGN100 - ₦96.36 Airtel NGN200 - ₦192.72 Airtel NGN50…" at bounding box center [553, 182] width 438 height 30
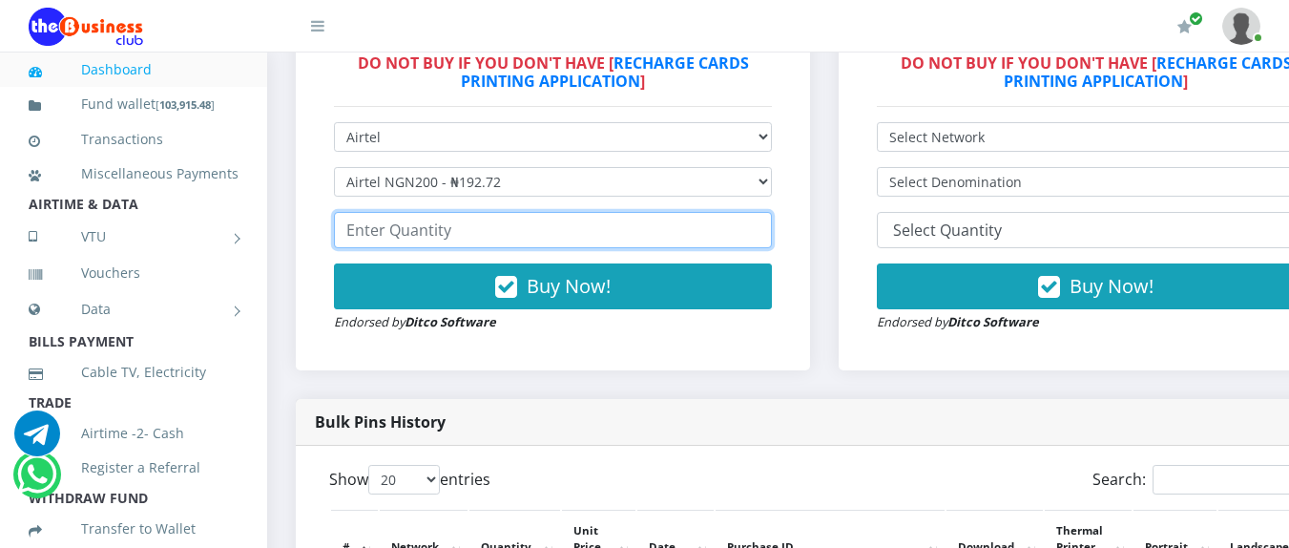
click at [442, 227] on input "number" at bounding box center [553, 230] width 438 height 36
type input "4"
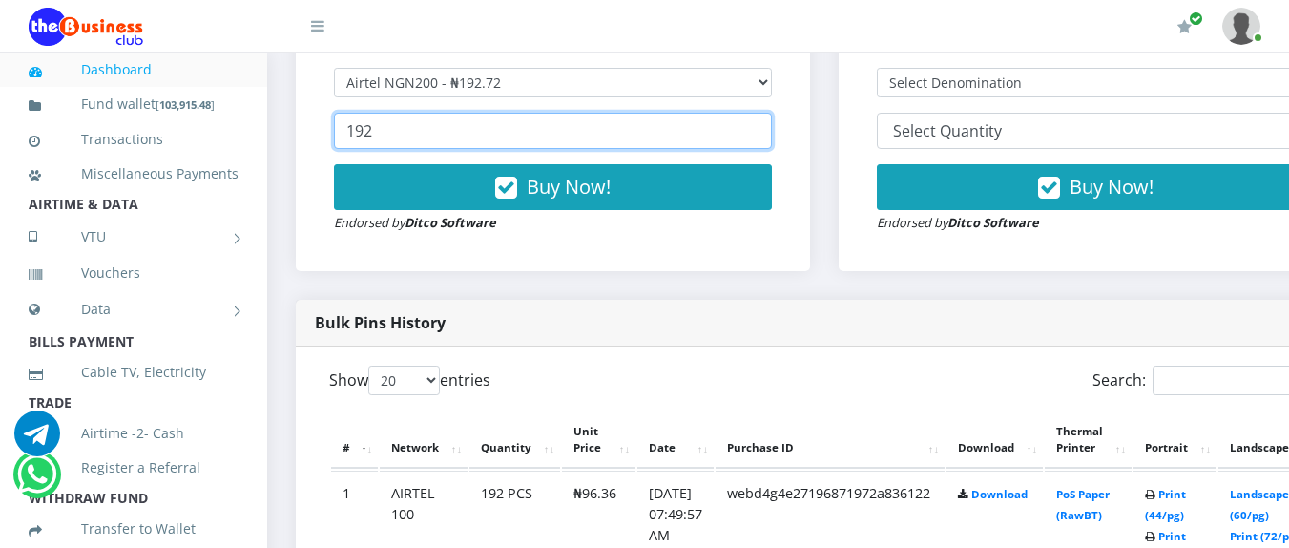
scroll to position [750, 0]
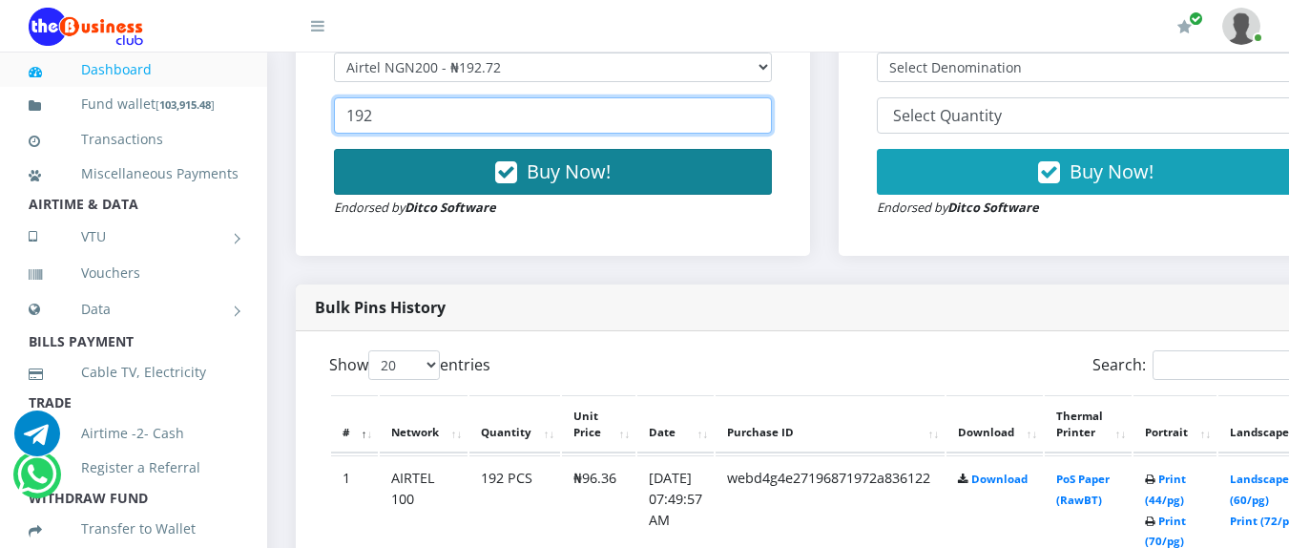
type input "192"
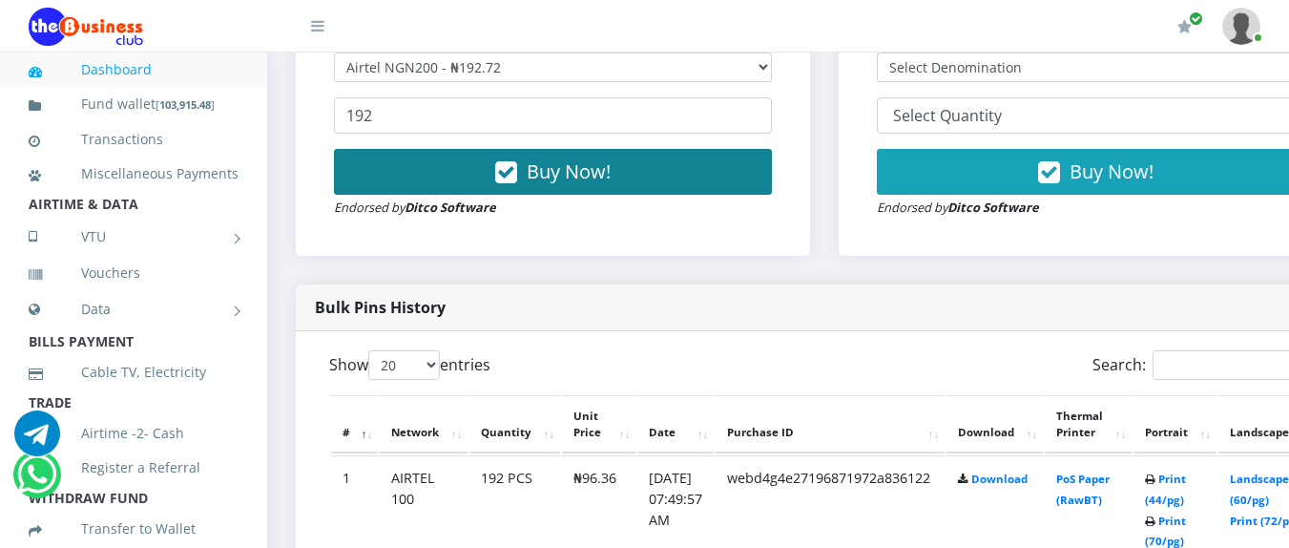
click at [668, 176] on button "Buy Now!" at bounding box center [553, 172] width 438 height 46
